Goal: Transaction & Acquisition: Purchase product/service

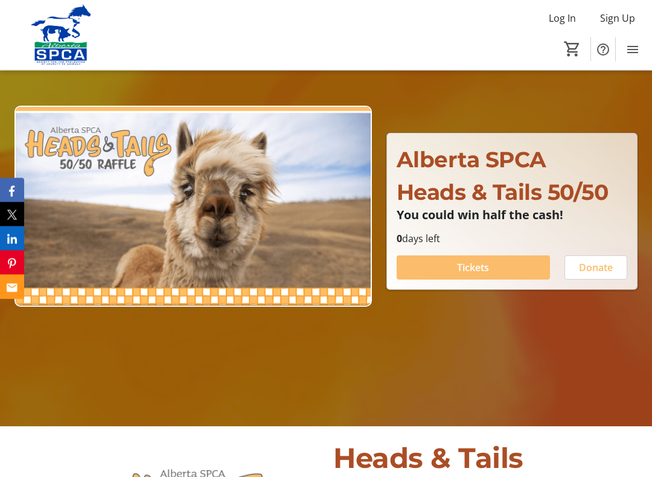
scroll to position [113, 0]
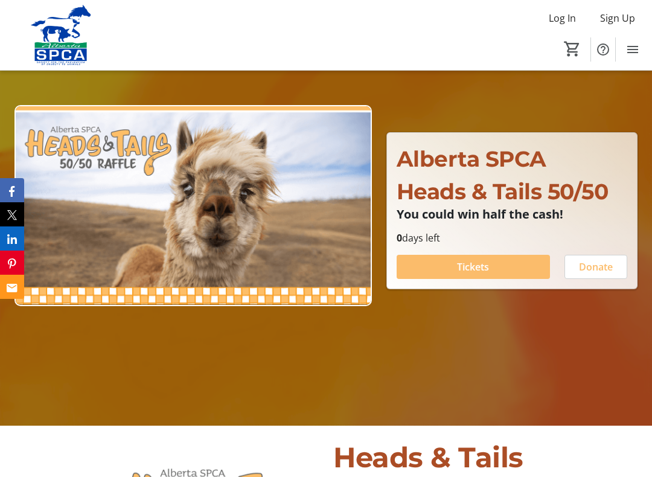
click at [512, 264] on span at bounding box center [472, 266] width 153 height 29
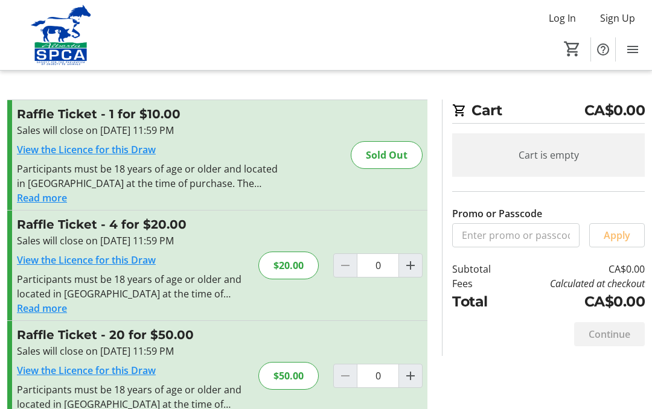
click at [411, 266] on mat-icon "Increment by one" at bounding box center [410, 265] width 14 height 14
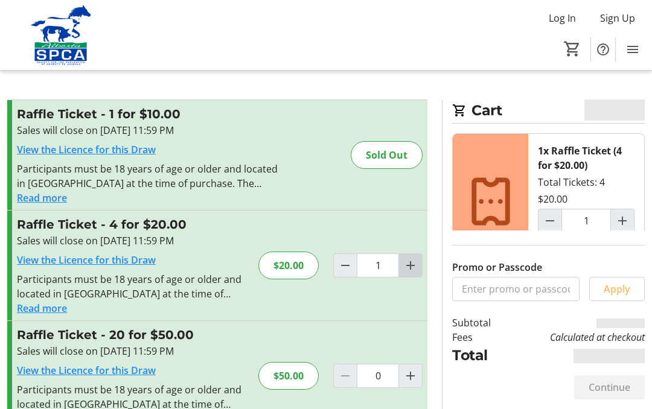
click at [412, 266] on mat-icon "Increment by one" at bounding box center [410, 265] width 14 height 14
type input "2"
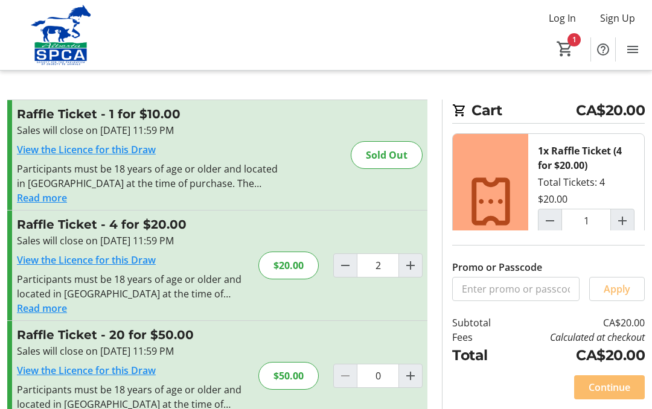
type input "2"
click at [617, 387] on span "Continue" at bounding box center [609, 387] width 42 height 14
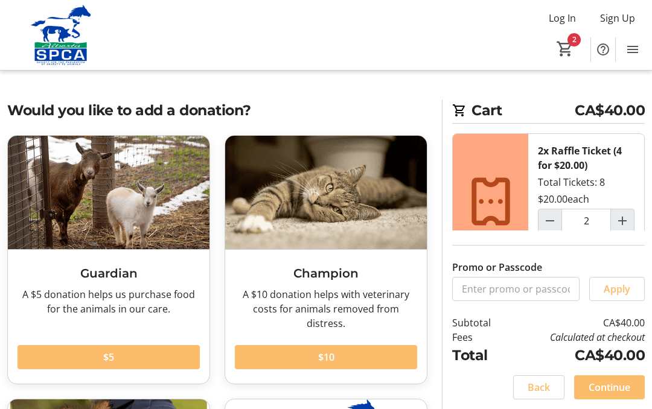
click at [611, 387] on span "Continue" at bounding box center [609, 387] width 42 height 14
click at [611, 387] on div "Continue" at bounding box center [609, 387] width 71 height 24
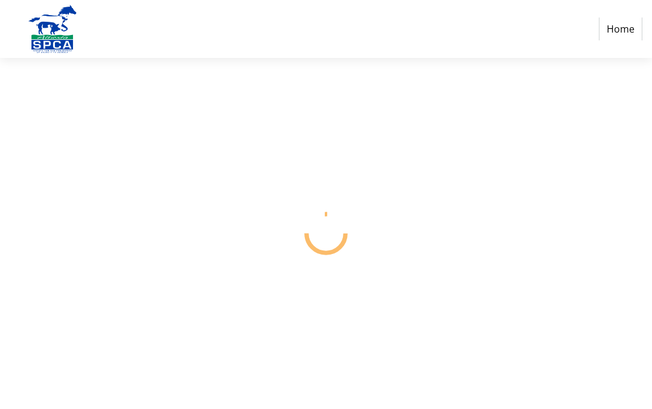
select select "CA"
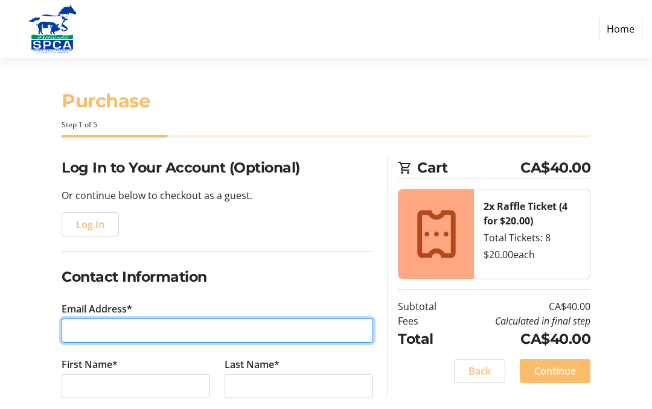
click at [81, 325] on input "Email Address*" at bounding box center [217, 331] width 311 height 24
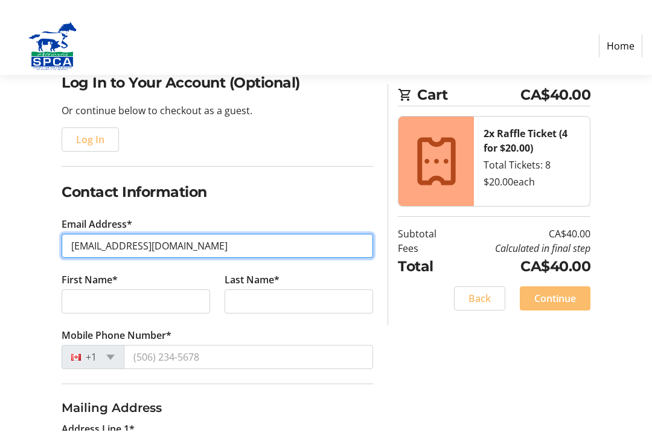
scroll to position [103, 0]
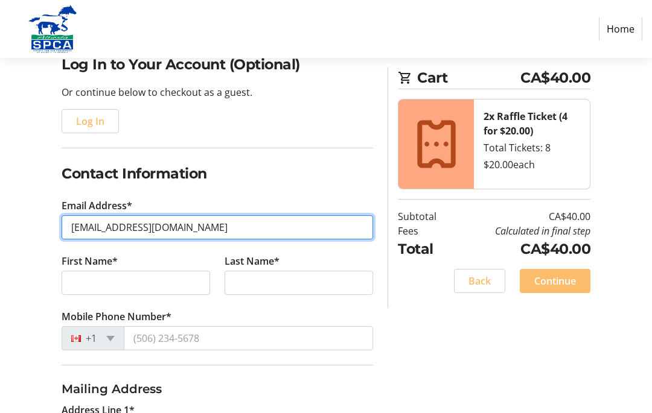
type input "[EMAIL_ADDRESS][DOMAIN_NAME]"
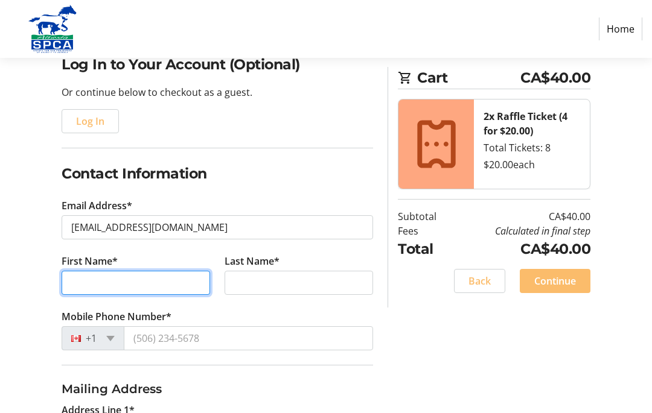
click at [71, 281] on input "First Name*" at bounding box center [136, 284] width 148 height 24
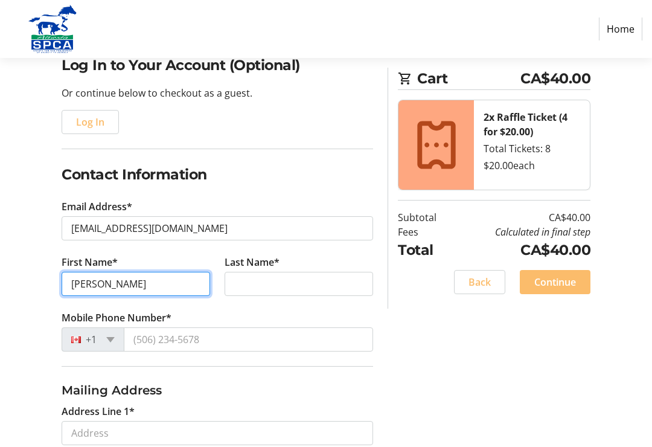
type input "[PERSON_NAME]"
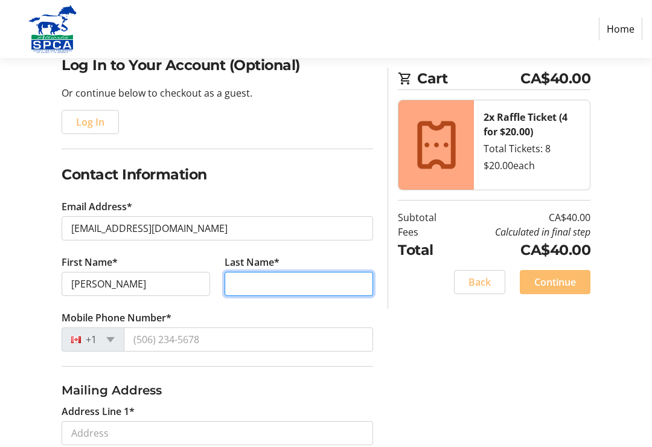
click at [242, 277] on input "Last Name*" at bounding box center [298, 284] width 148 height 24
type input "[PERSON_NAME]"
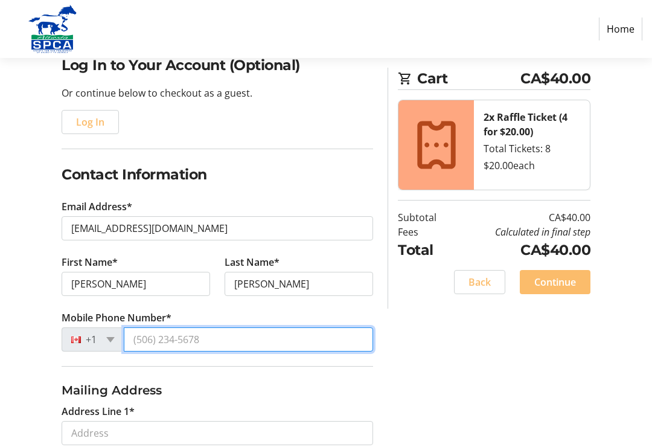
click at [146, 338] on input "Mobile Phone Number*" at bounding box center [248, 339] width 249 height 24
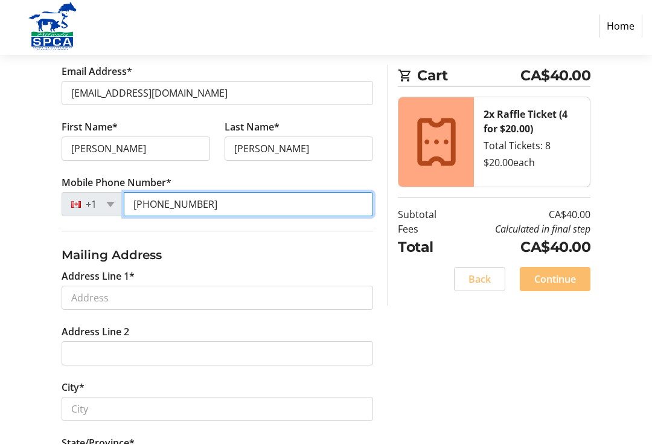
type input "[PHONE_NUMBER]"
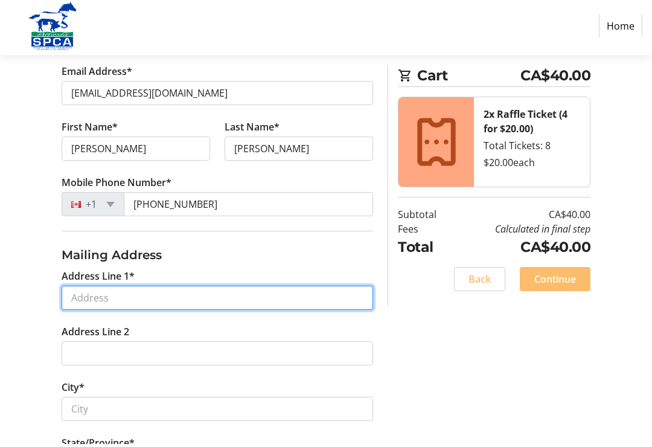
click at [84, 299] on input "Address Line 1*" at bounding box center [217, 300] width 311 height 24
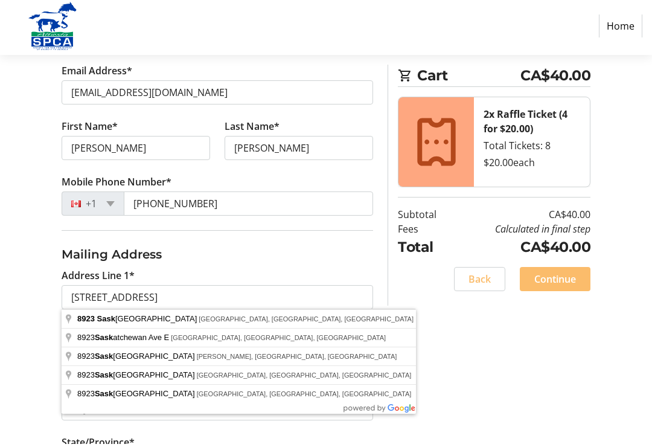
type input "[STREET_ADDRESS]"
type input "[GEOGRAPHIC_DATA]"
select select "AB"
type input "T6G 2B1"
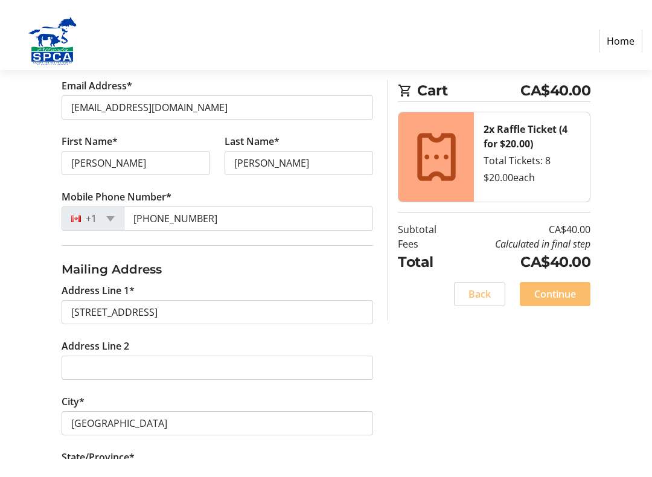
scroll to position [239, 0]
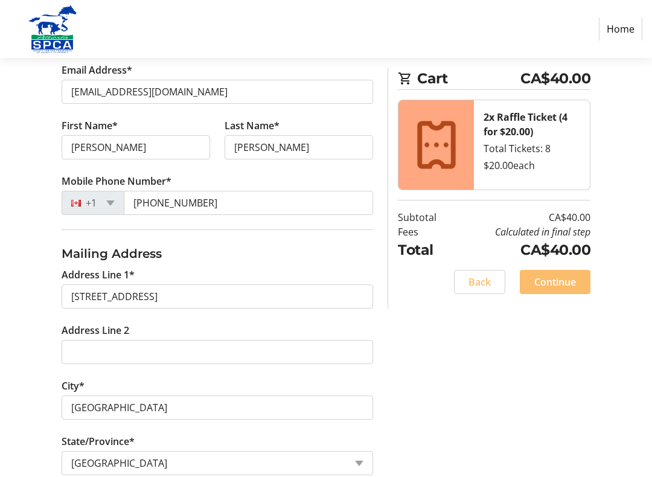
click at [84, 379] on label "City*" at bounding box center [73, 385] width 23 height 14
click at [84, 395] on input "[GEOGRAPHIC_DATA]" at bounding box center [217, 407] width 311 height 24
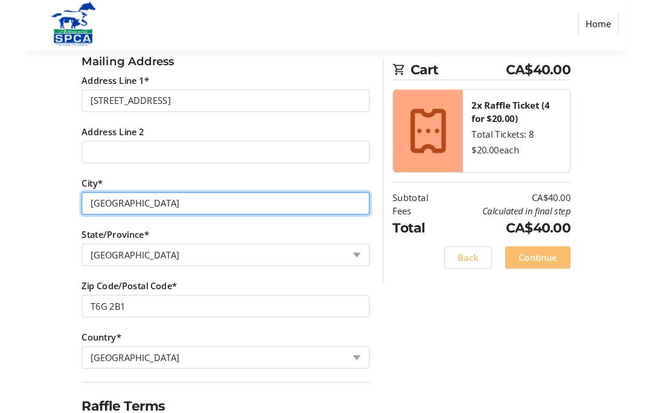
scroll to position [515, 0]
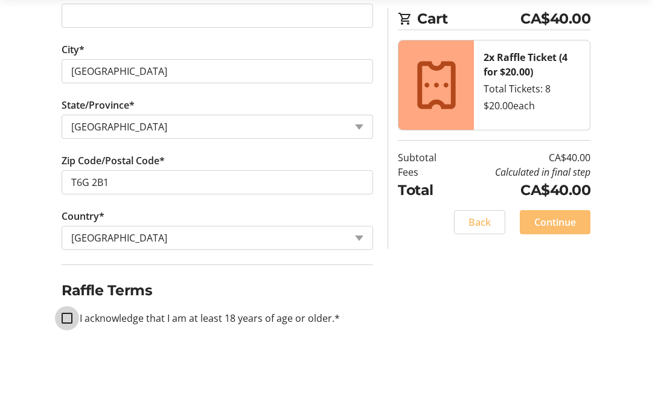
click at [69, 372] on input "I acknowledge that I am at least 18 years of age or older.*" at bounding box center [67, 377] width 11 height 11
checkbox input "true"
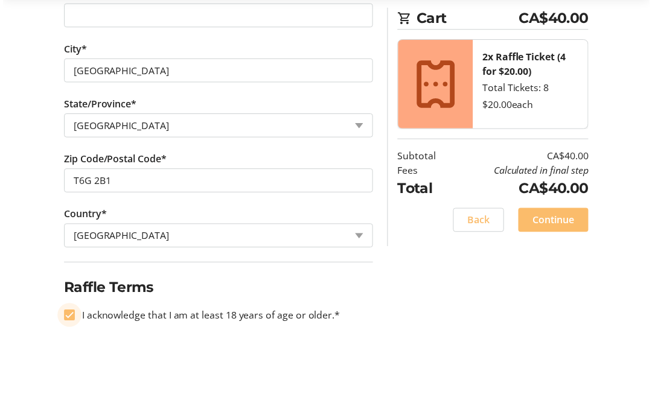
scroll to position [519, 0]
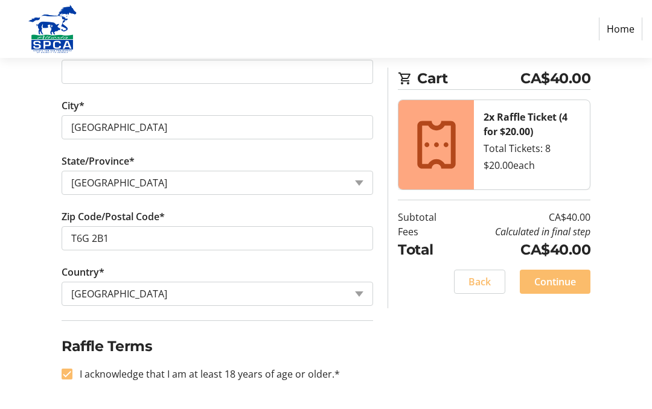
click at [556, 280] on span "Continue" at bounding box center [555, 282] width 42 height 14
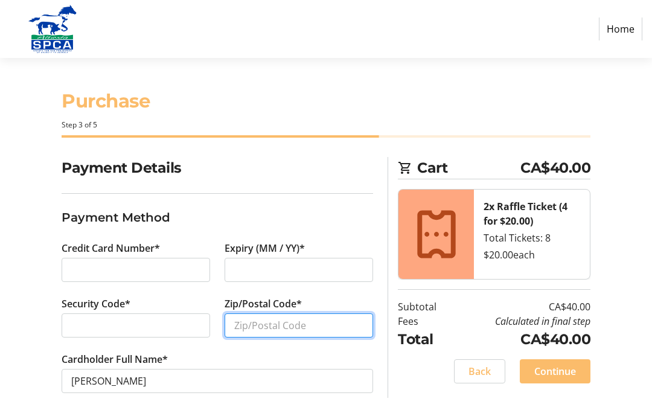
click at [242, 319] on input "Zip/Postal Code*" at bounding box center [298, 325] width 148 height 24
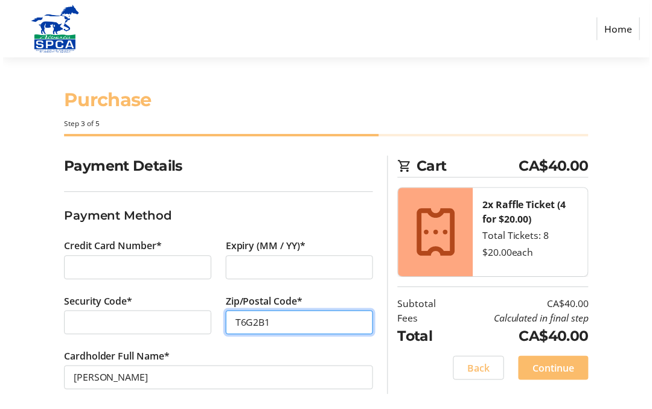
scroll to position [8, 0]
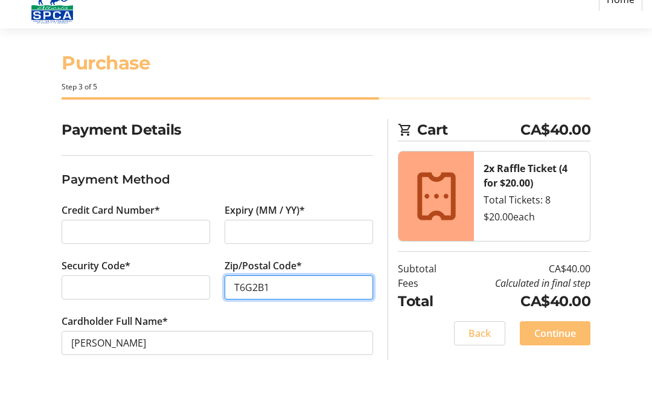
type input "T6G2B1"
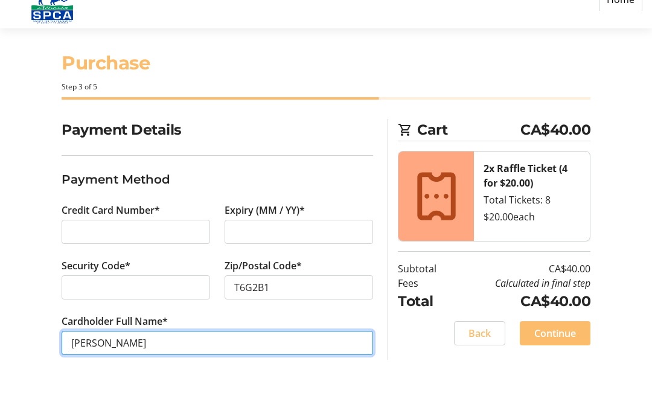
click at [147, 360] on input "[PERSON_NAME]" at bounding box center [217, 372] width 311 height 24
type input "A"
type input "[PERSON_NAME]"
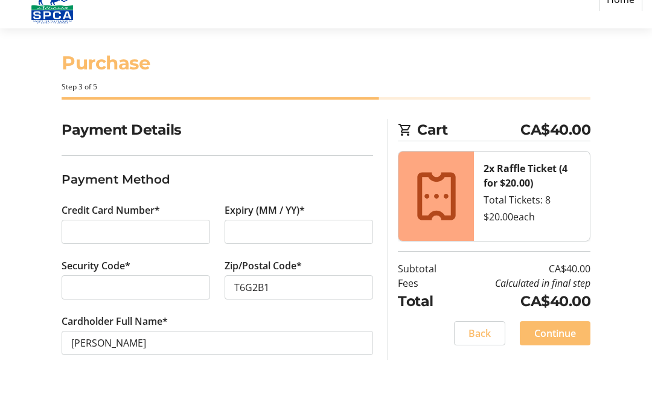
click at [561, 355] on span "Continue" at bounding box center [555, 362] width 42 height 14
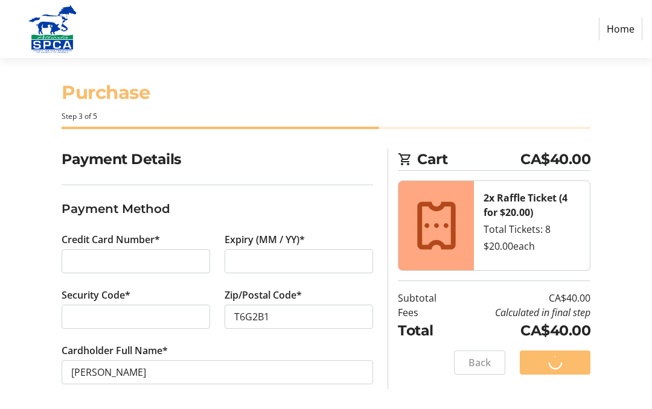
scroll to position [12, 0]
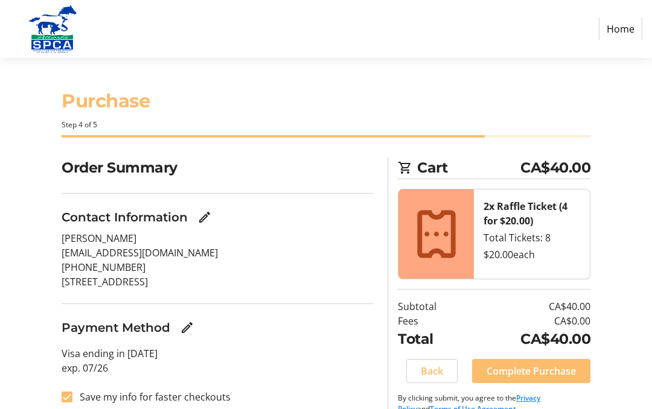
scroll to position [19, 0]
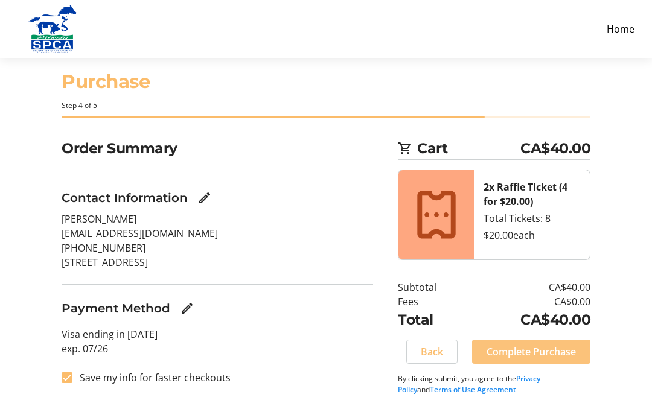
click at [546, 349] on span "Complete Purchase" at bounding box center [530, 352] width 89 height 14
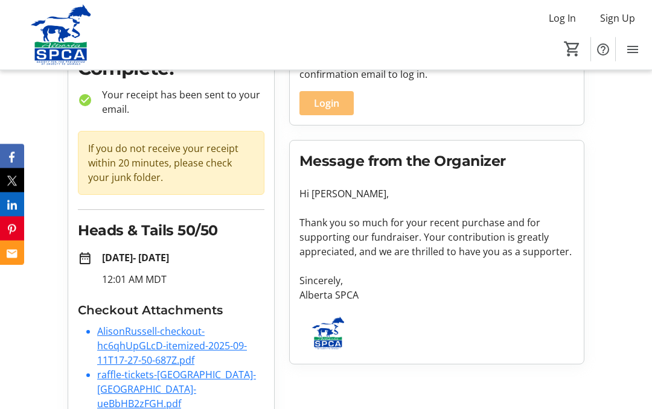
scroll to position [110, 0]
